Goal: Information Seeking & Learning: Check status

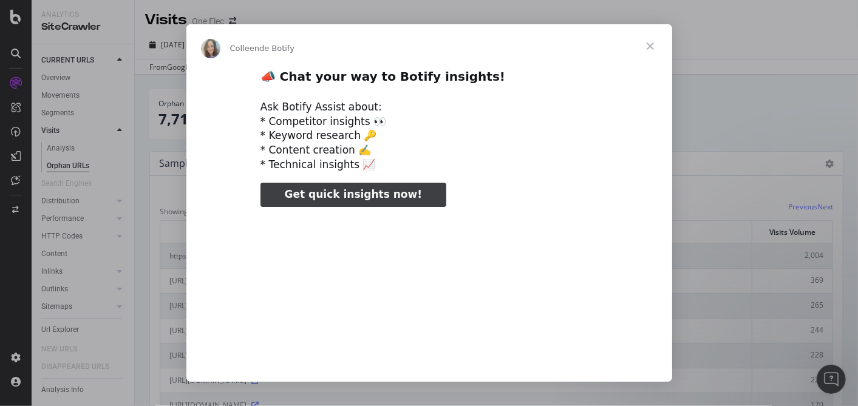
type input "79012"
click at [651, 50] on span "Fermer" at bounding box center [651, 46] width 44 height 44
